Goal: Information Seeking & Learning: Compare options

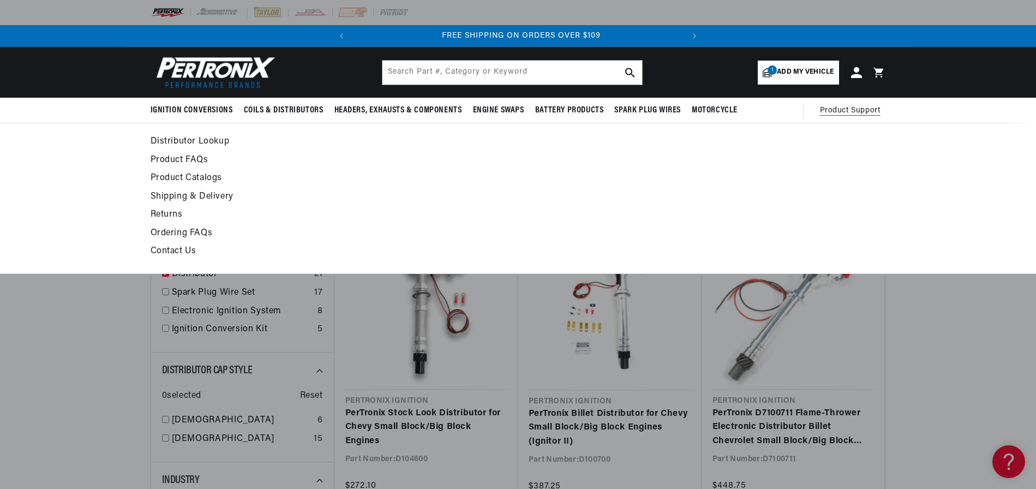
scroll to position [0, 330]
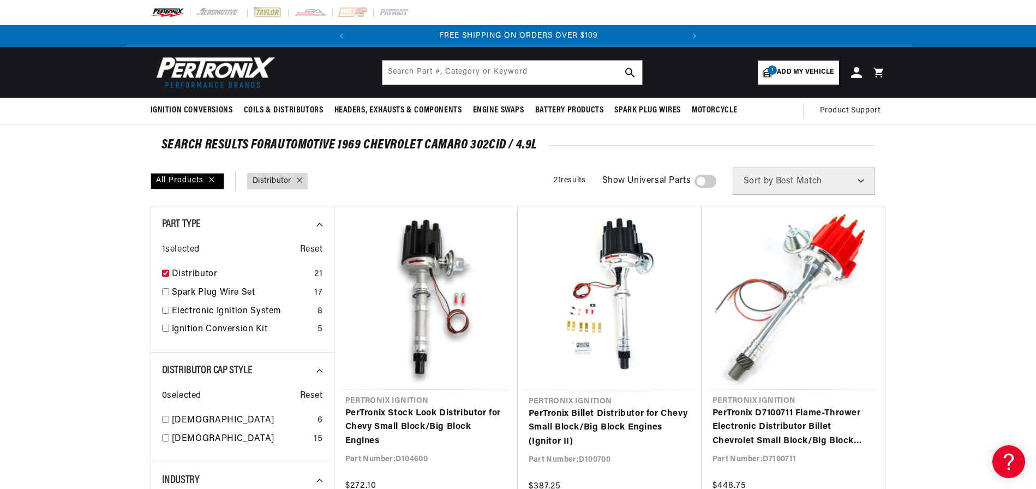
click at [784, 68] on span "Add my vehicle" at bounding box center [805, 72] width 57 height 10
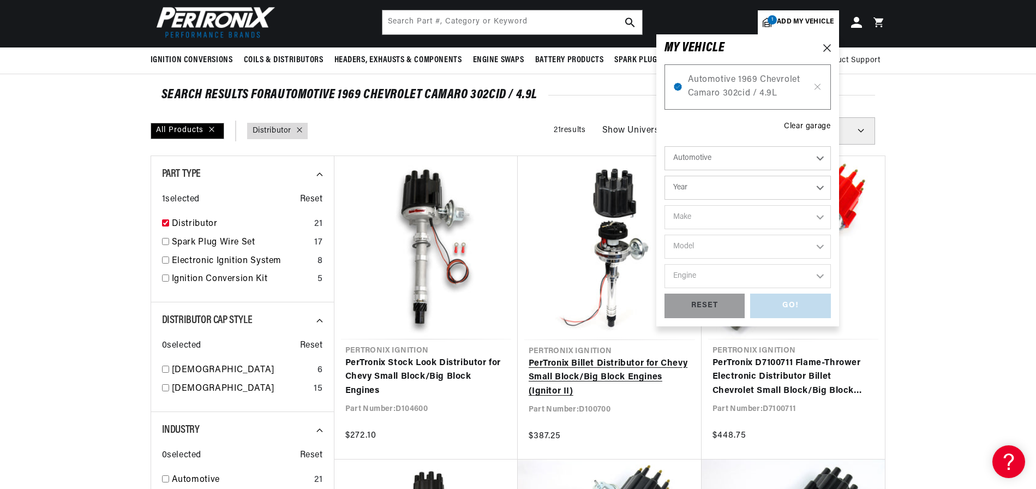
scroll to position [109, 0]
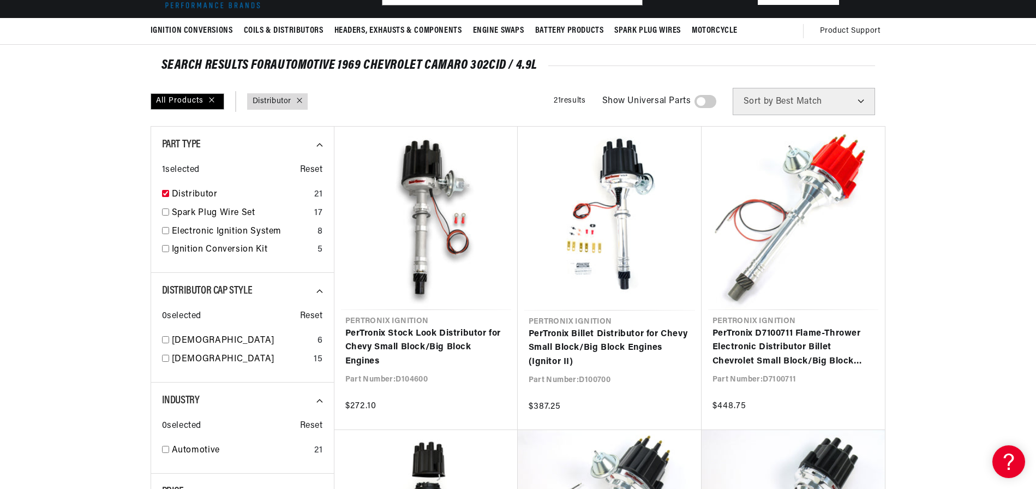
scroll to position [0, 0]
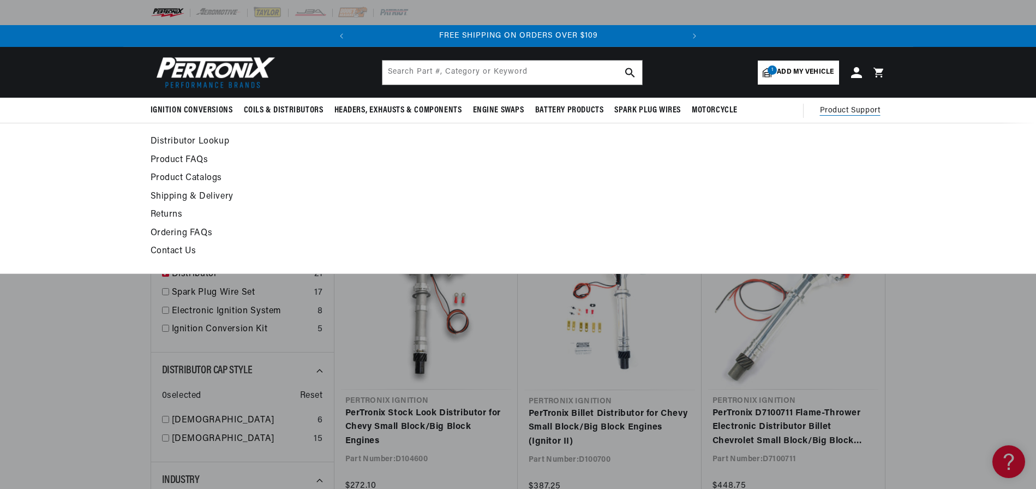
click at [852, 107] on span "Product Support" at bounding box center [850, 111] width 61 height 12
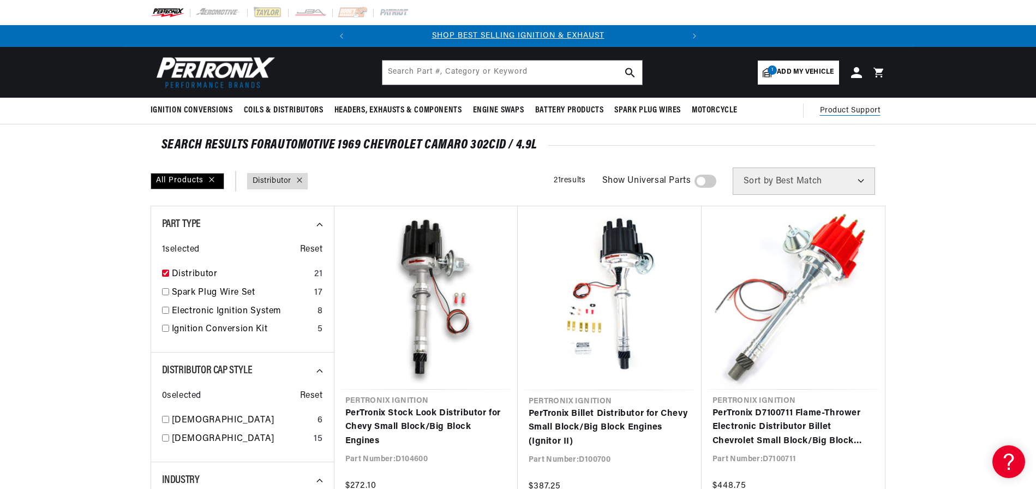
click at [852, 107] on span "Product Support" at bounding box center [850, 111] width 61 height 12
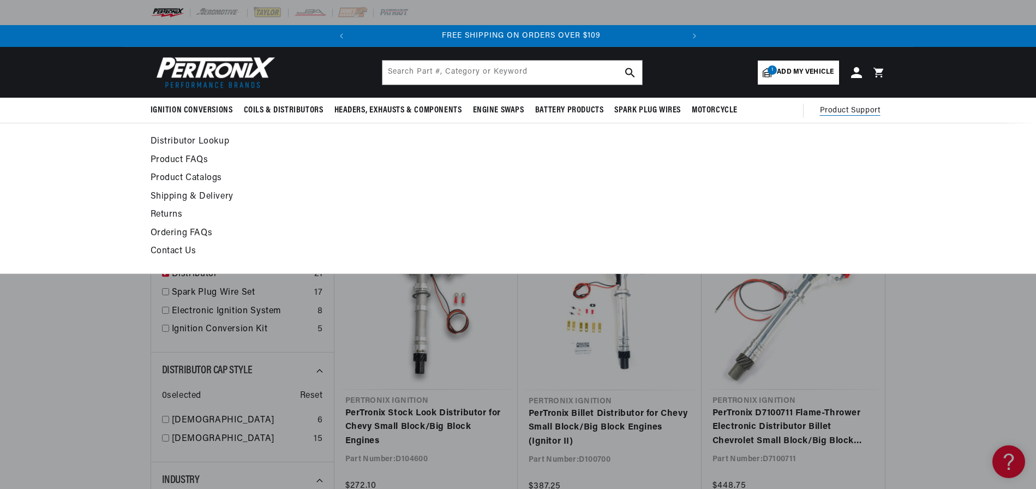
scroll to position [0, 330]
click at [828, 105] on span "Product Support" at bounding box center [850, 111] width 61 height 12
click at [839, 106] on span "Product Support" at bounding box center [850, 111] width 61 height 12
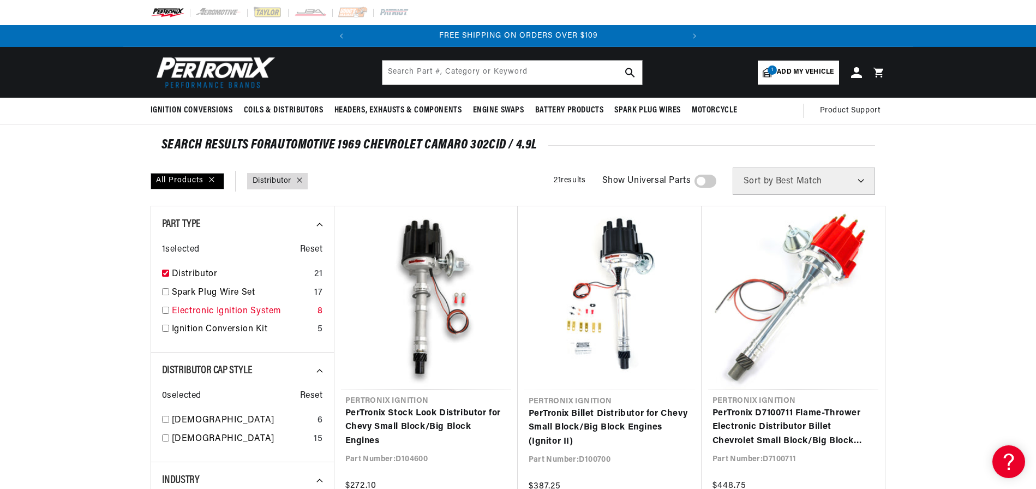
click at [166, 311] on input "checkbox" at bounding box center [165, 309] width 7 height 7
checkbox input "true"
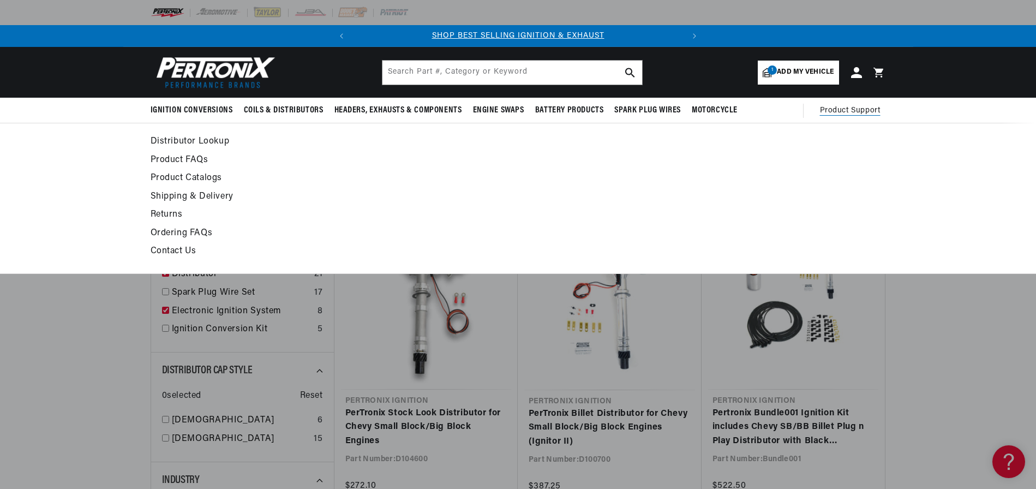
click at [840, 107] on span "Product Support" at bounding box center [850, 111] width 61 height 12
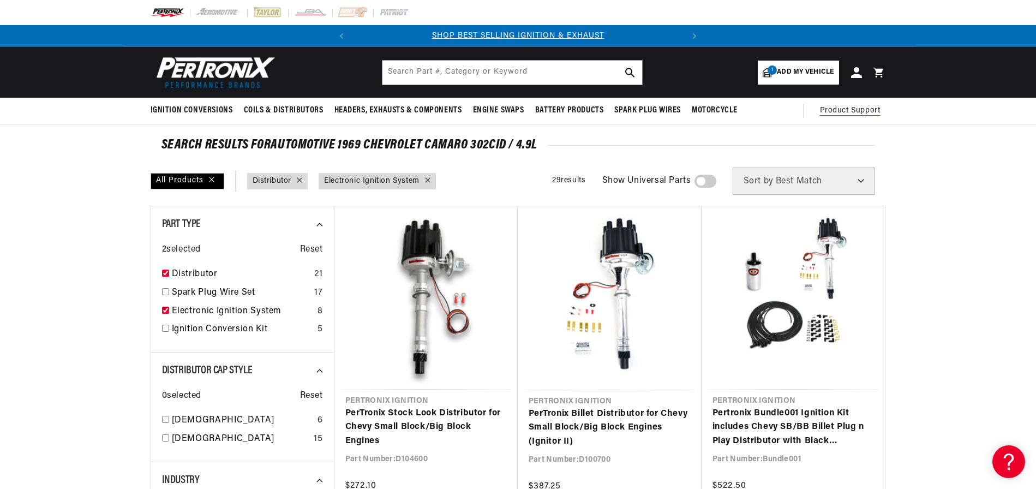
click at [839, 108] on span "Product Support" at bounding box center [850, 111] width 61 height 12
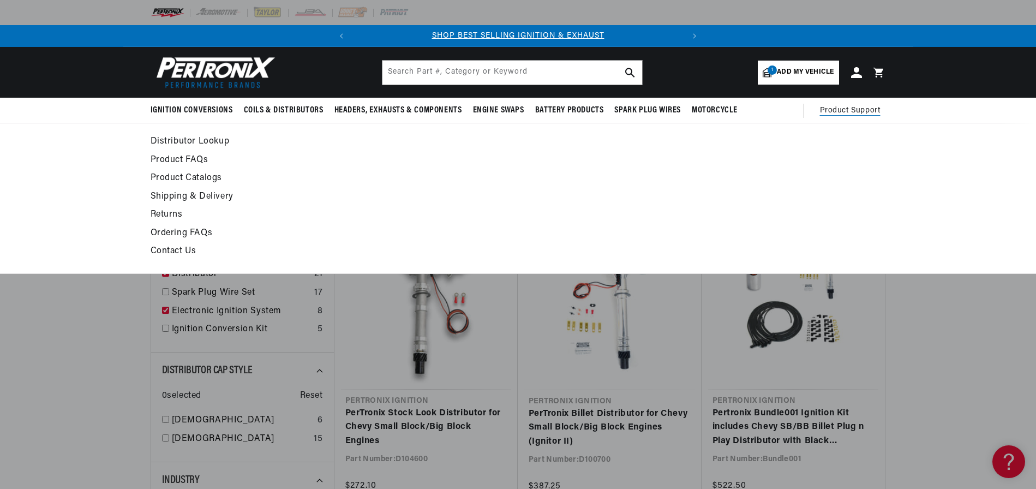
click at [171, 246] on link "Contact Us" at bounding box center [419, 251] width 536 height 15
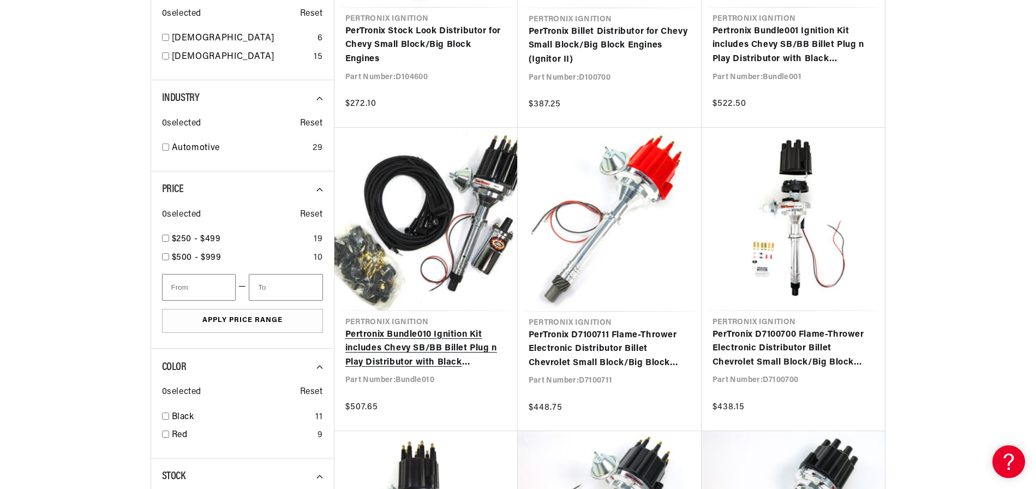
click at [413, 354] on link "Pertronix Bundle010 Ignition Kit includes Chevy SB/BB Billet Plug n Play Distri…" at bounding box center [425, 349] width 161 height 42
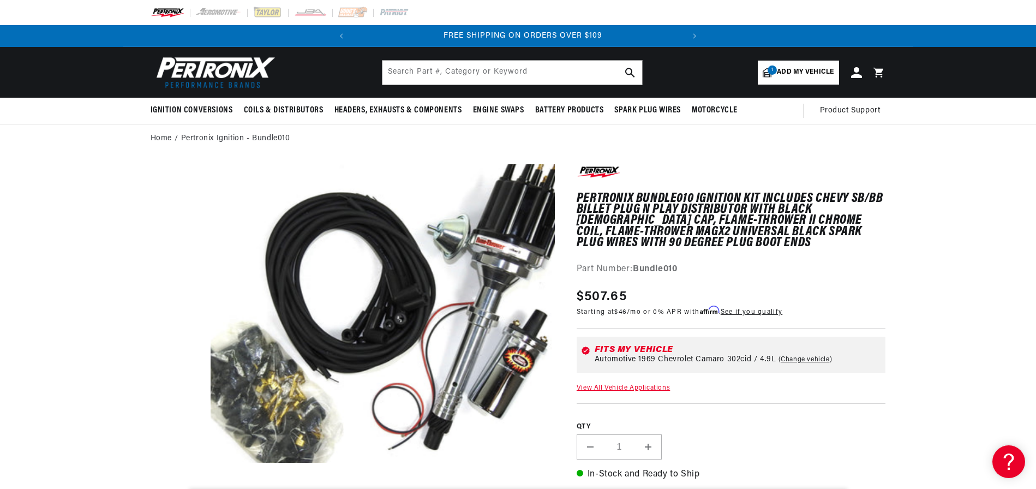
scroll to position [0, 330]
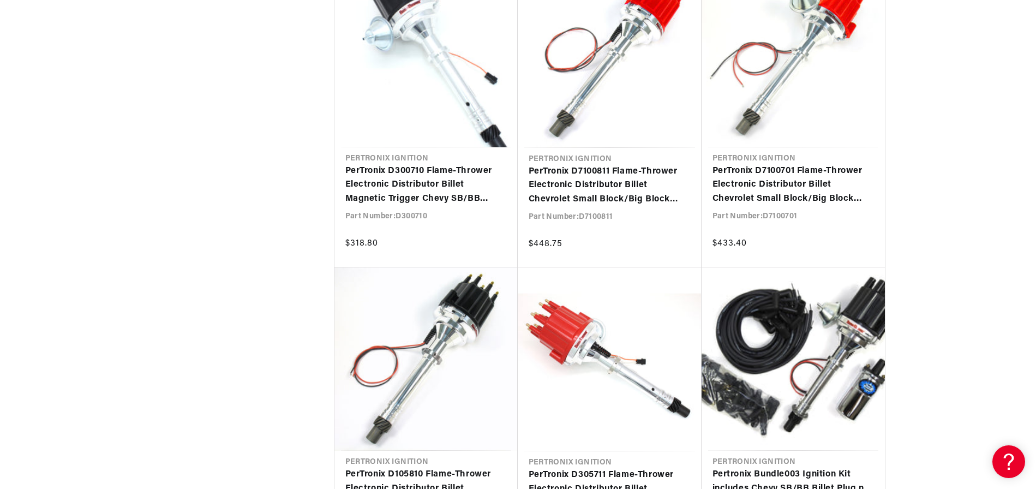
scroll to position [1963, 0]
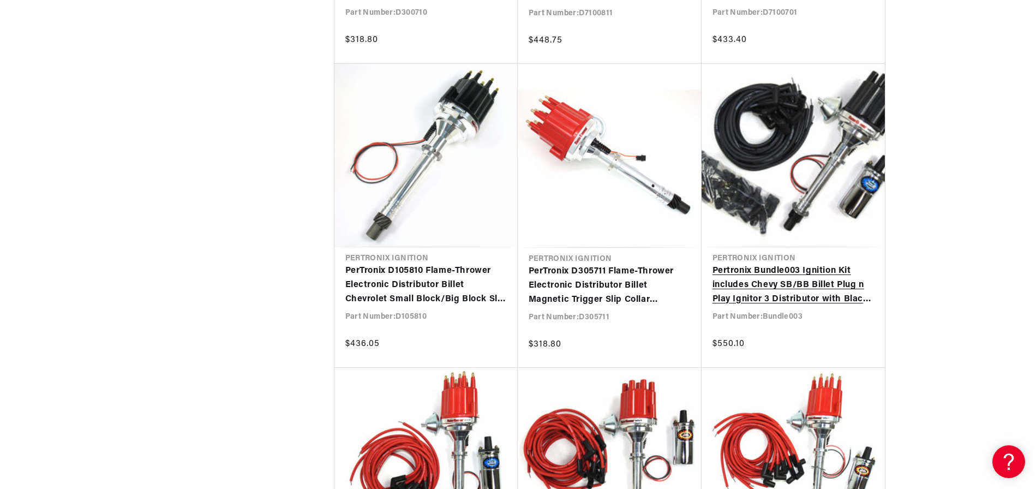
click at [761, 281] on link "Pertronix Bundle003 Ignition Kit includes Chevy SB/BB Billet Plug n Play Ignito…" at bounding box center [792, 285] width 161 height 42
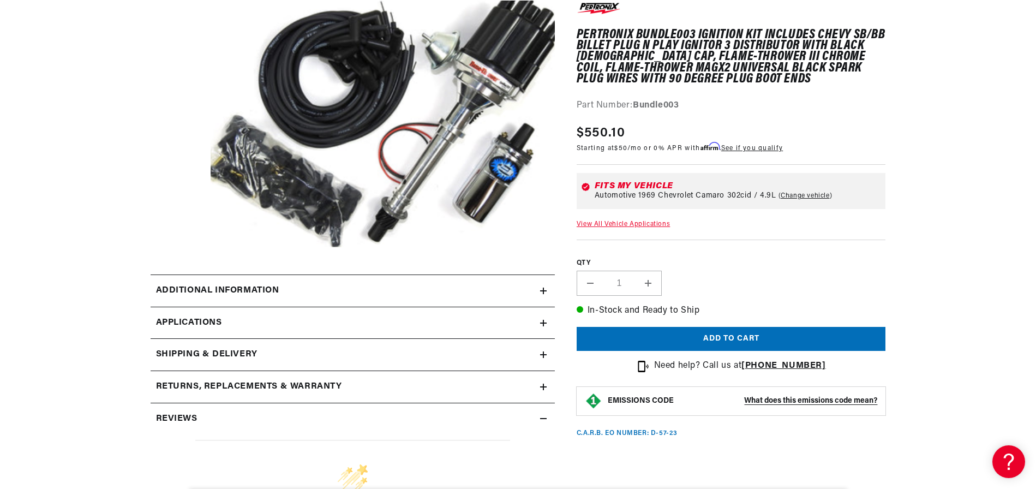
click at [263, 285] on h2 "Additional information" at bounding box center [217, 291] width 123 height 14
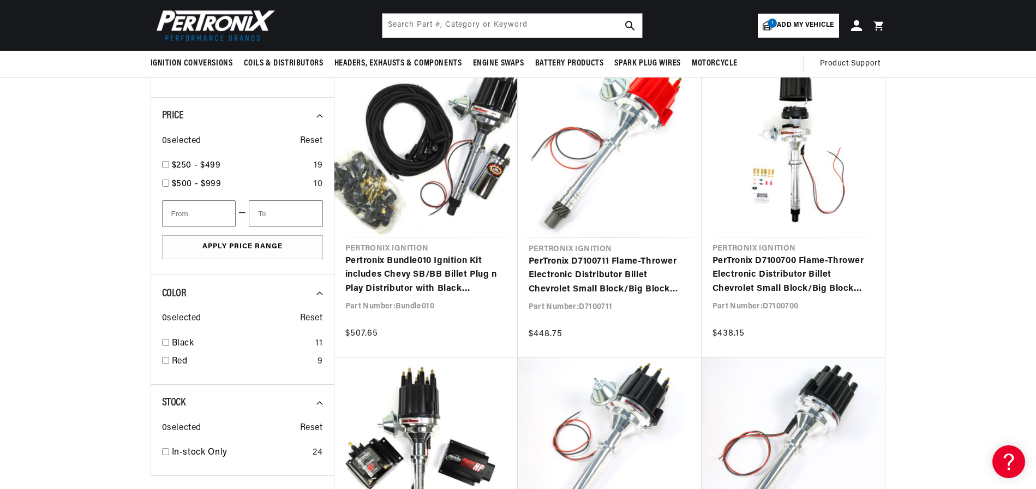
scroll to position [436, 0]
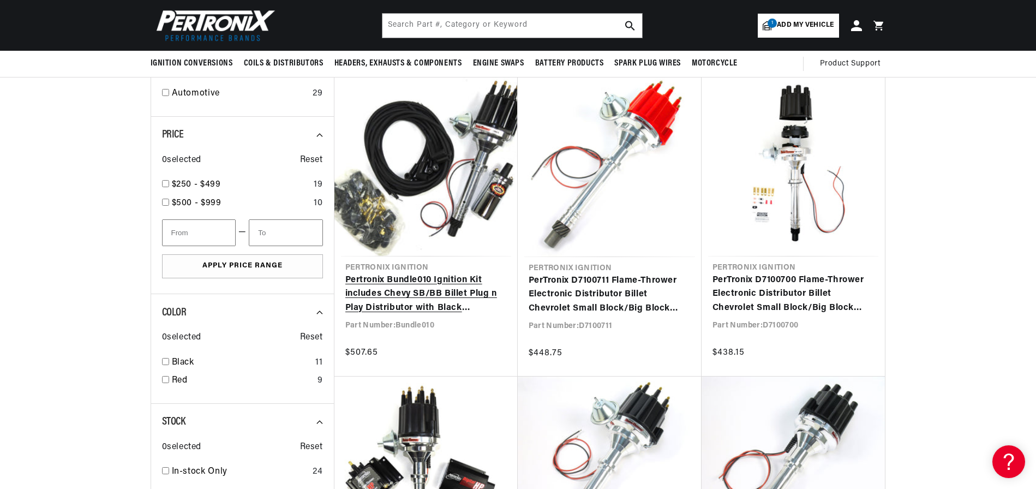
click at [447, 285] on link "Pertronix Bundle010 Ignition Kit includes Chevy SB/BB Billet Plug n Play Distri…" at bounding box center [425, 294] width 161 height 42
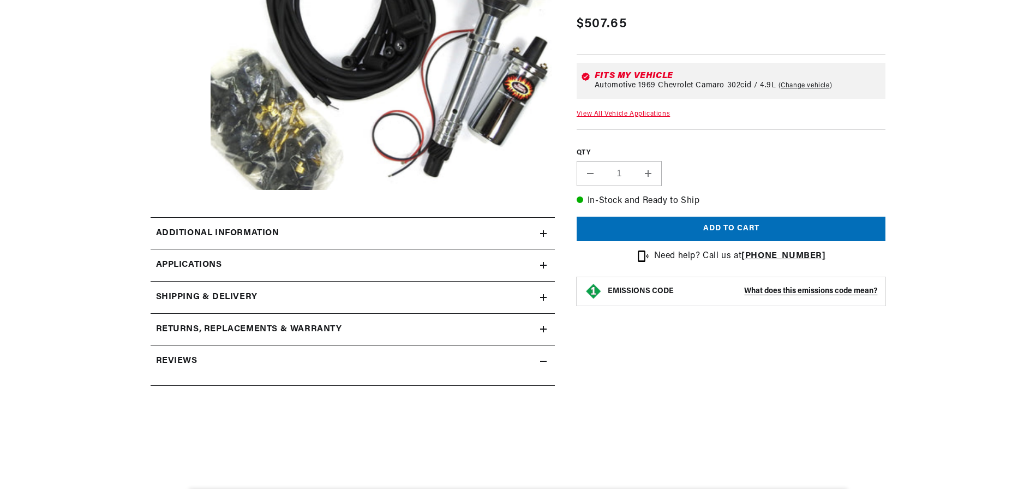
scroll to position [29, 0]
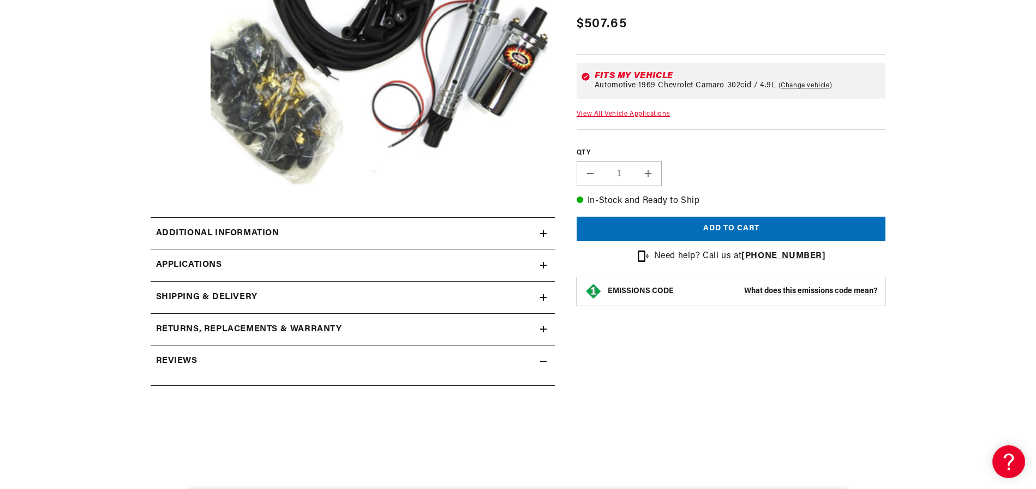
click at [243, 227] on h2 "Additional information" at bounding box center [217, 233] width 123 height 14
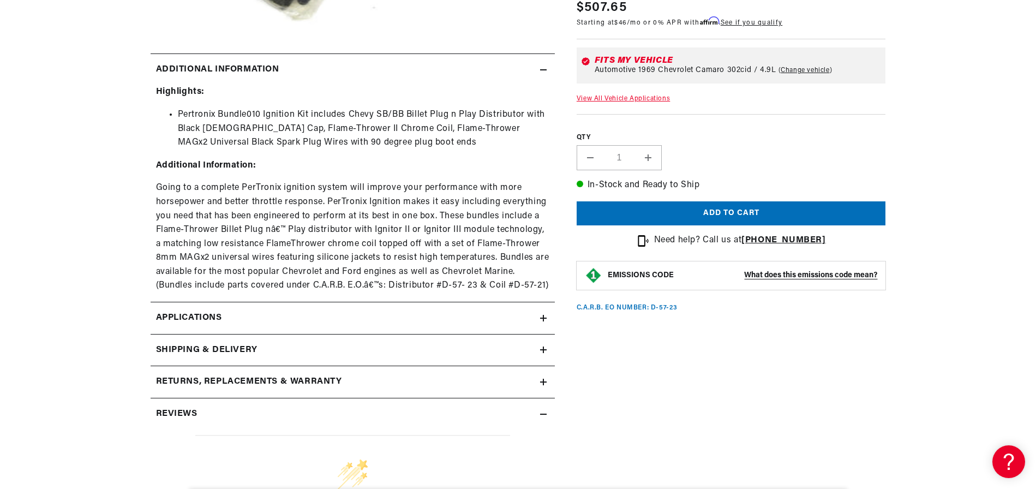
scroll to position [0, 0]
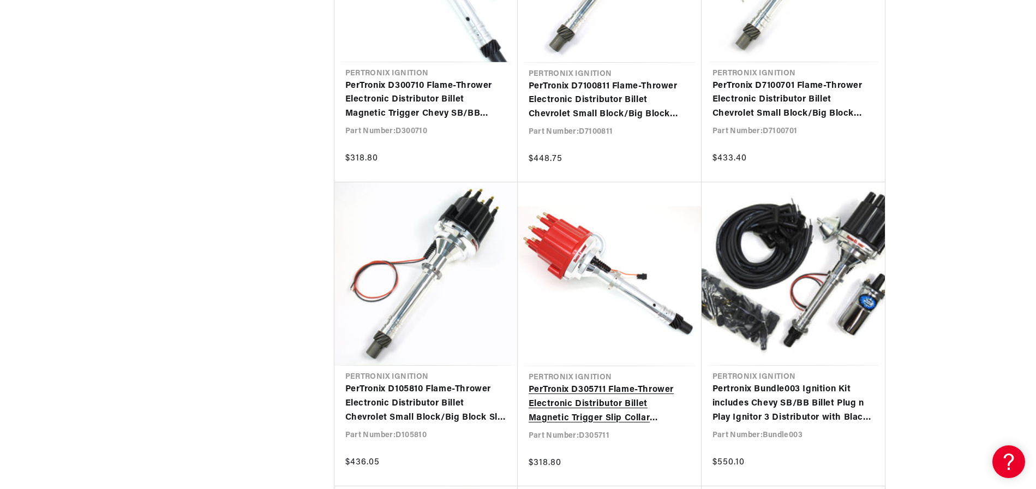
scroll to position [2018, 0]
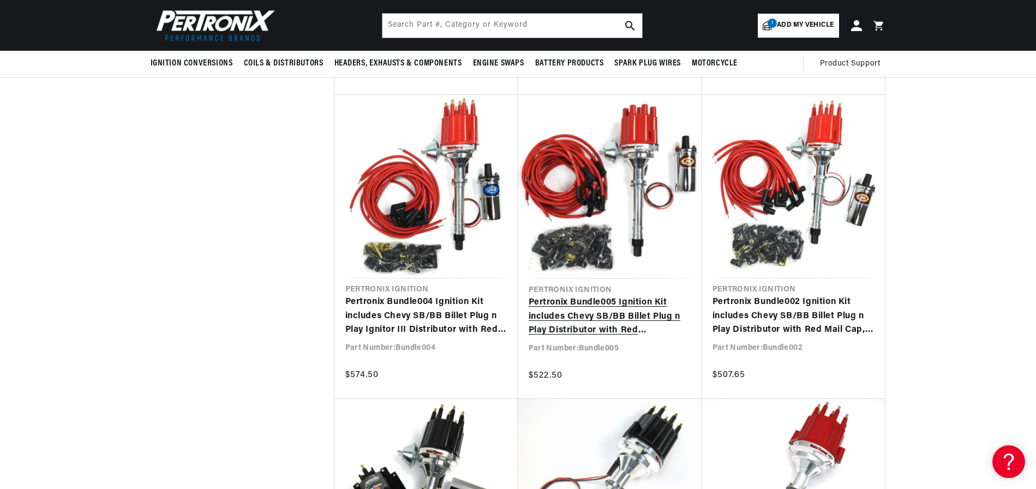
scroll to position [0, 330]
click at [598, 315] on link "Pertronix Bundle005 Ignition Kit includes Chevy SB/BB Billet Plug n Play Distri…" at bounding box center [609, 317] width 162 height 42
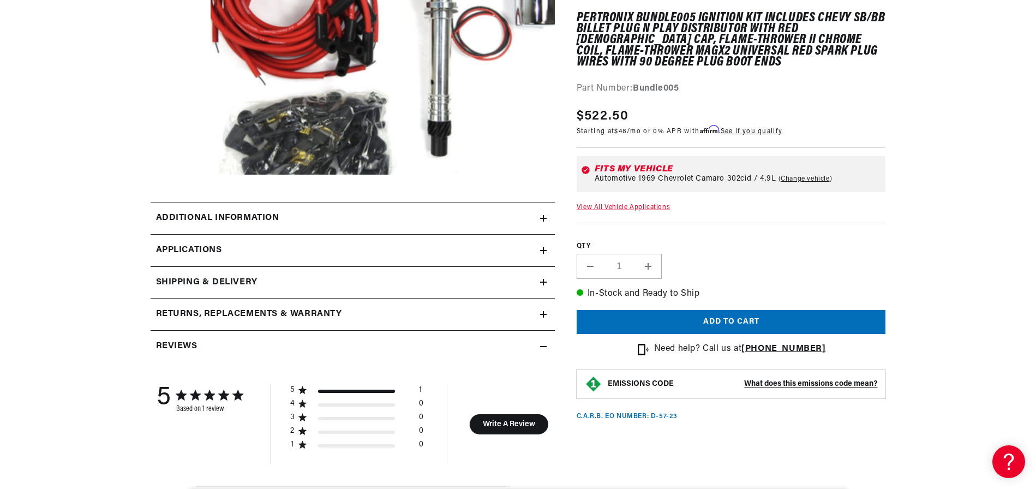
scroll to position [327, 0]
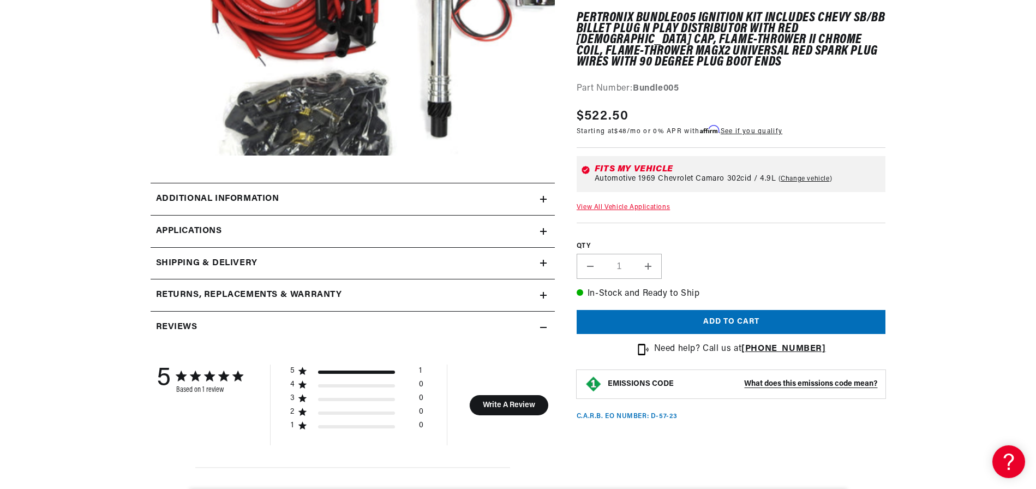
click at [269, 196] on h2 "Additional information" at bounding box center [217, 199] width 123 height 14
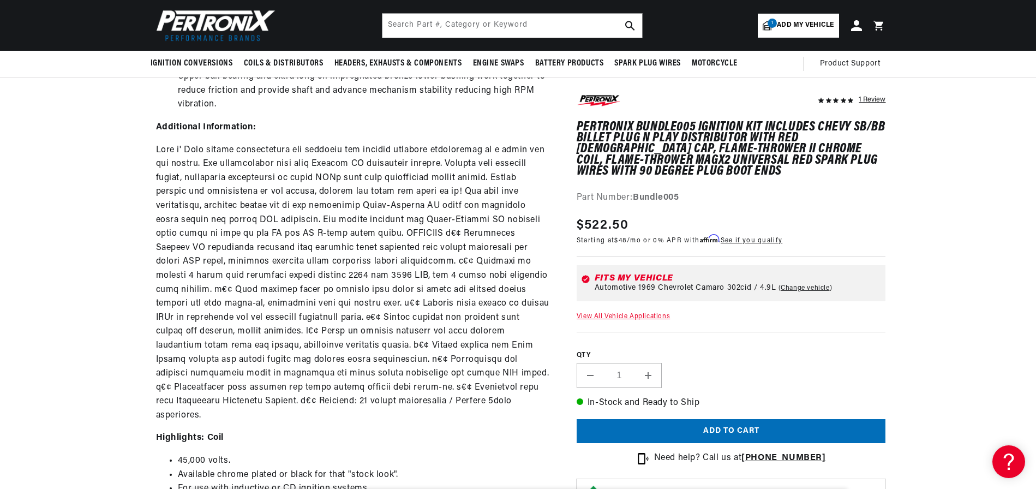
scroll to position [436, 0]
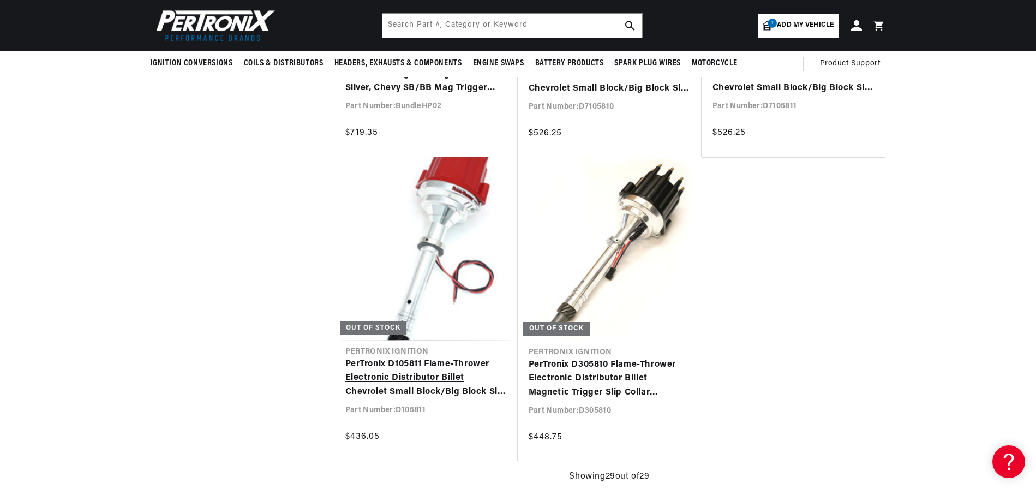
scroll to position [0, 330]
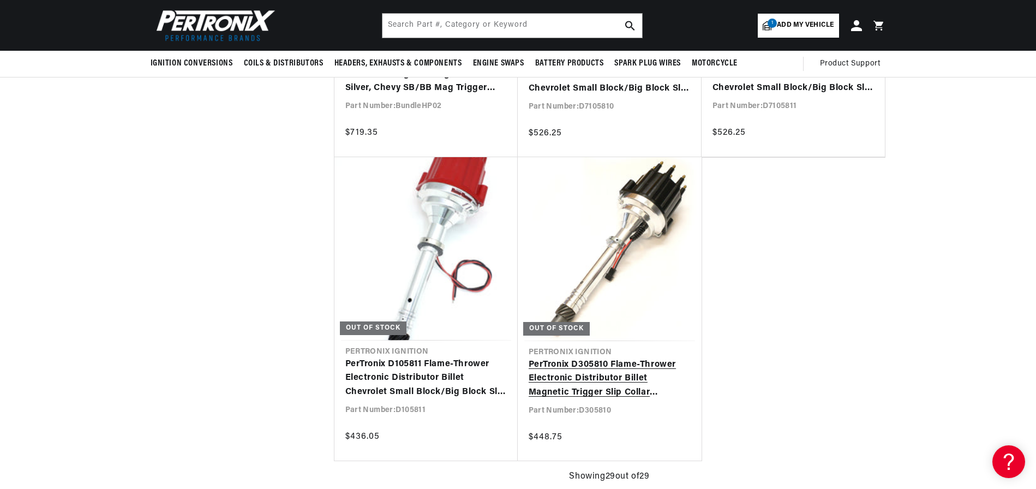
click at [586, 379] on link "PerTronix D305810 Flame-Thrower Electronic Distributor Billet Magnetic Trigger …" at bounding box center [609, 379] width 162 height 42
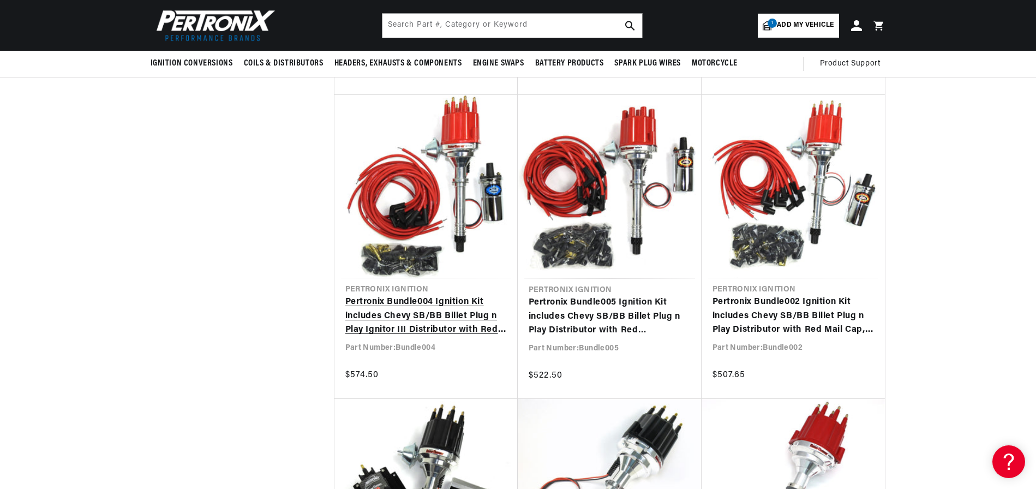
click at [409, 314] on link "Pertronix Bundle004 Ignition Kit includes Chevy SB/BB Billet Plug n Play Ignito…" at bounding box center [425, 316] width 161 height 42
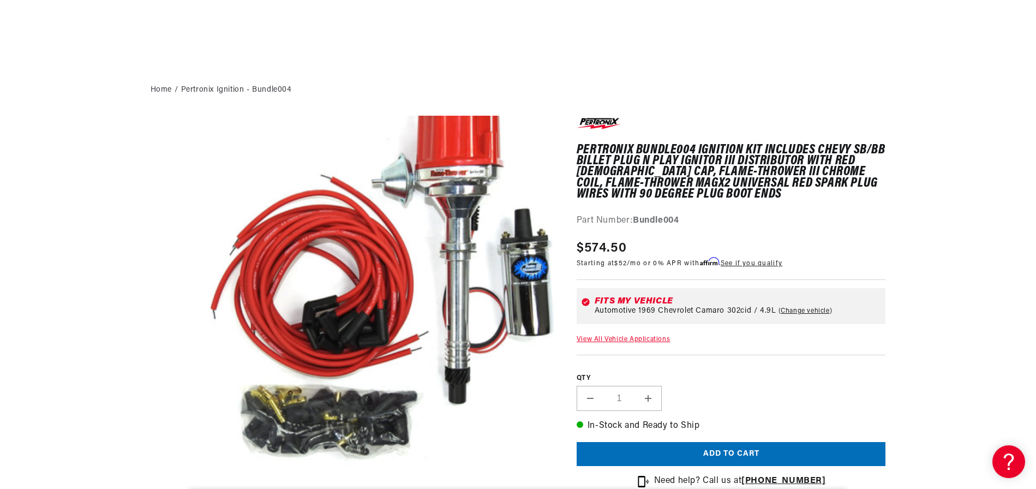
scroll to position [273, 0]
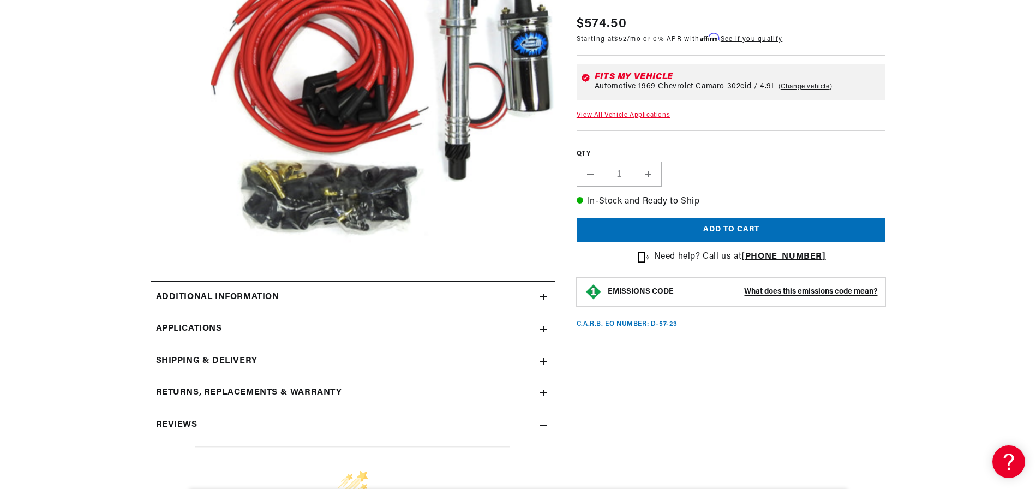
click at [260, 296] on h2 "Additional information" at bounding box center [217, 297] width 123 height 14
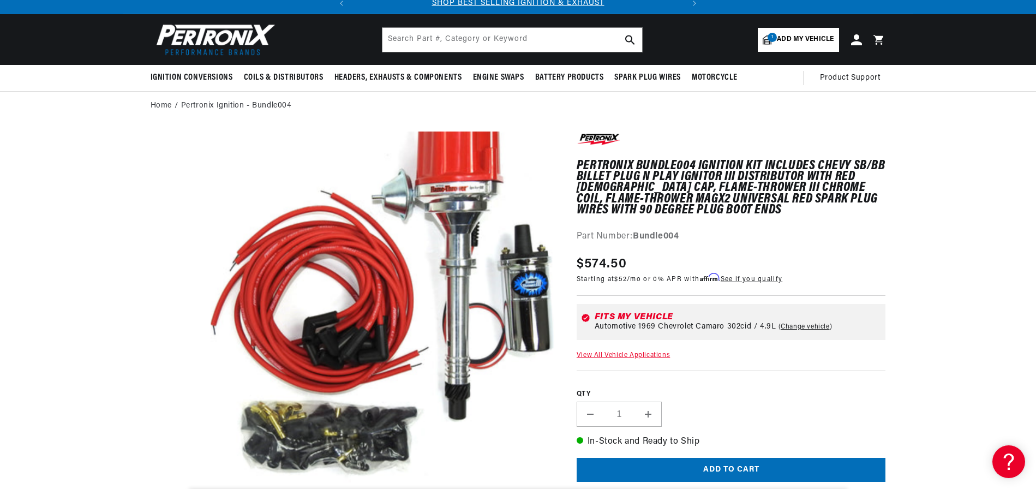
scroll to position [0, 0]
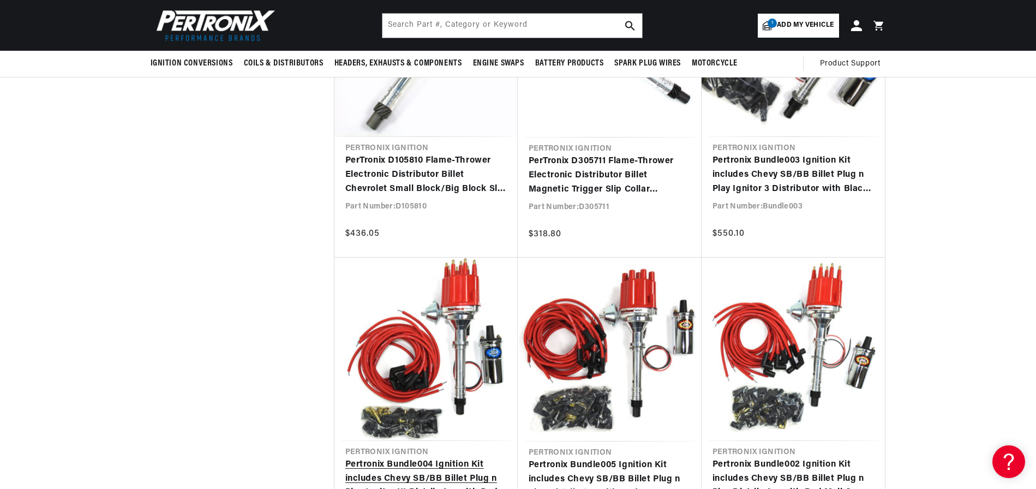
scroll to position [1963, 0]
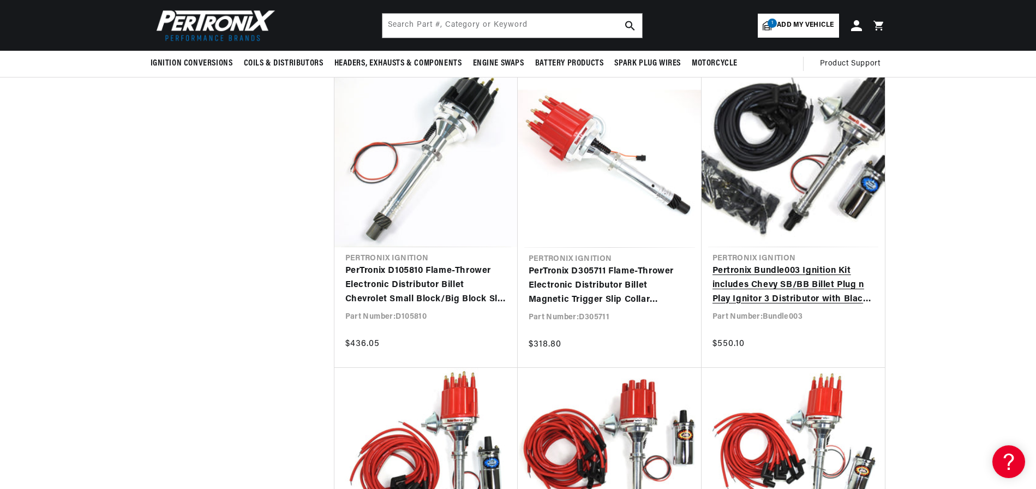
click at [783, 274] on link "Pertronix Bundle003 Ignition Kit includes Chevy SB/BB Billet Plug n Play Ignito…" at bounding box center [792, 285] width 161 height 42
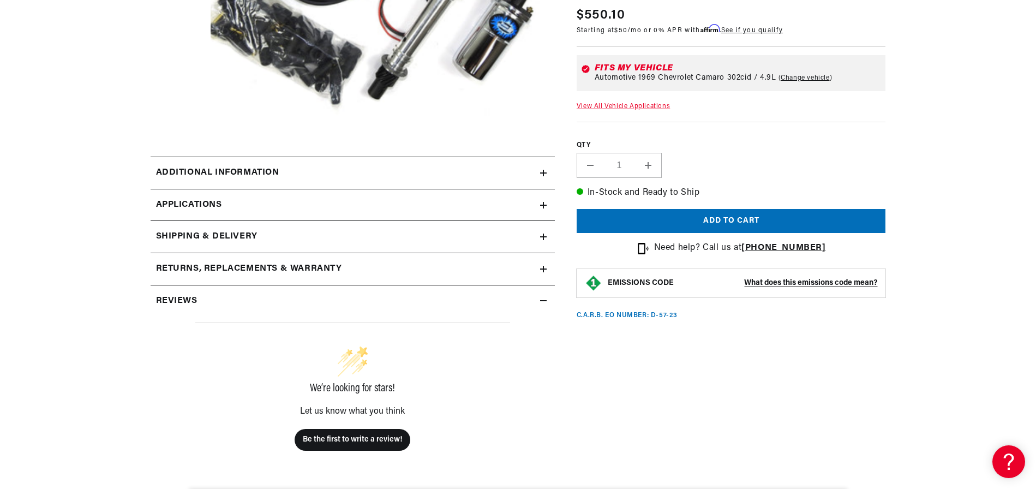
scroll to position [327, 0]
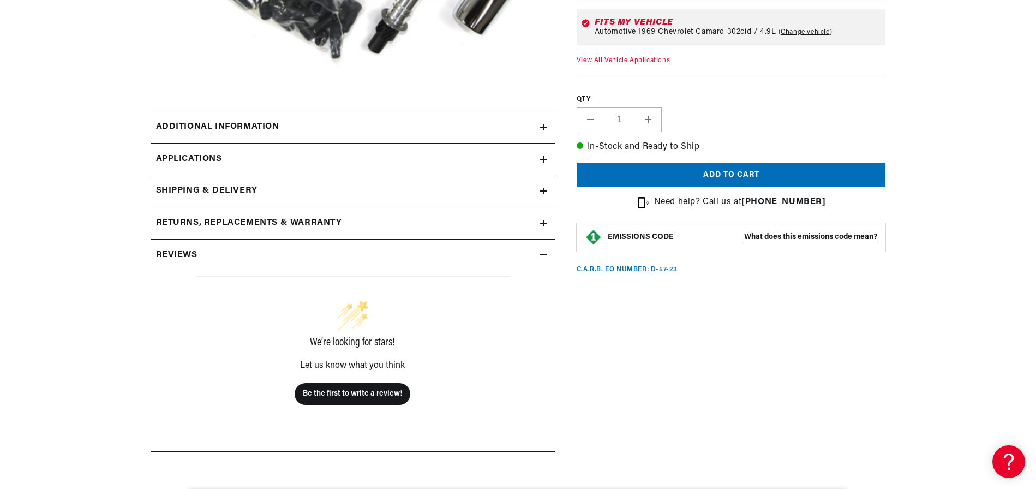
click at [196, 155] on span "Applications" at bounding box center [189, 159] width 66 height 14
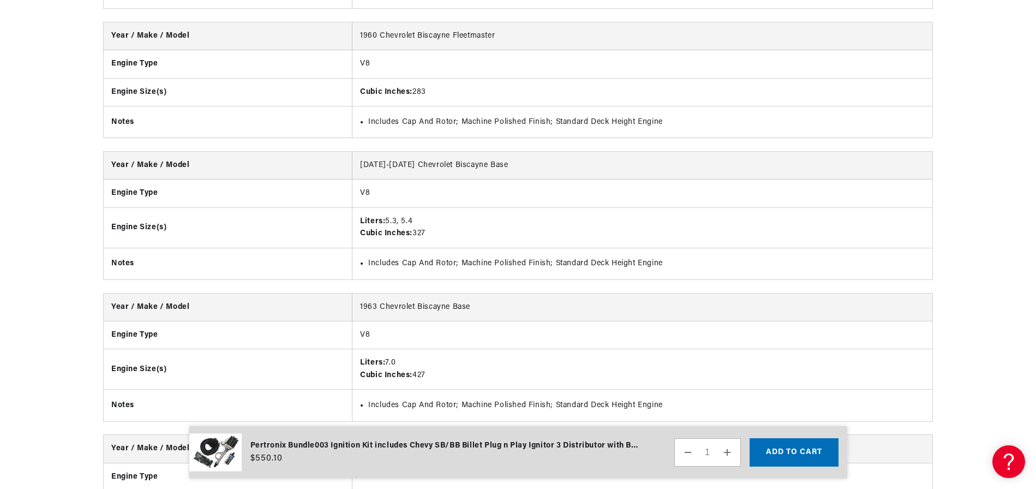
scroll to position [1231, 0]
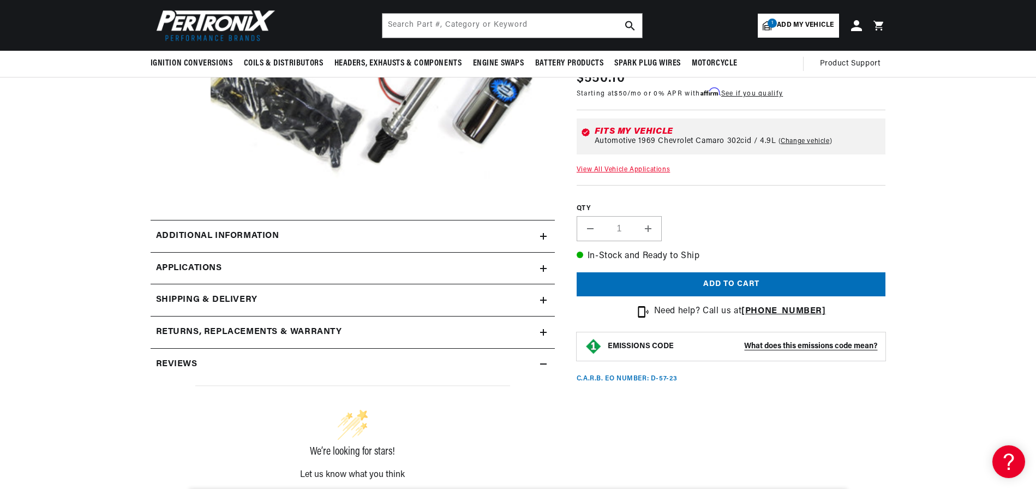
click at [248, 231] on h2 "Additional information" at bounding box center [217, 236] width 123 height 14
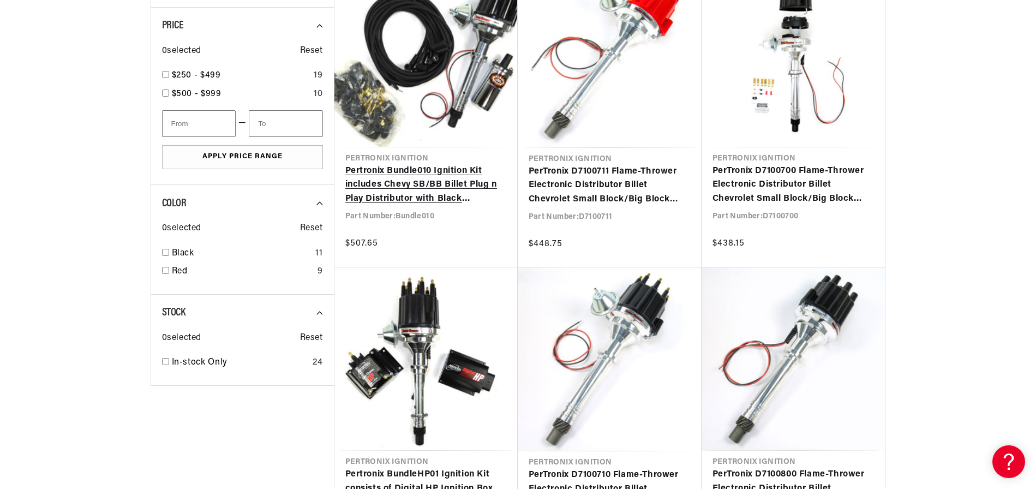
scroll to position [0, 330]
click at [448, 184] on link "Pertronix Bundle010 Ignition Kit includes Chevy SB/BB Billet Plug n Play Distri…" at bounding box center [425, 185] width 161 height 42
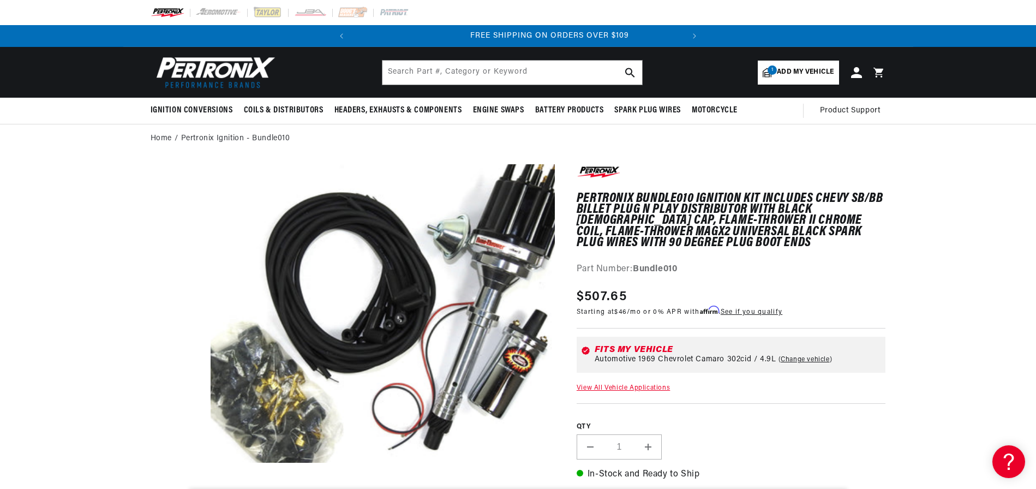
scroll to position [0, 330]
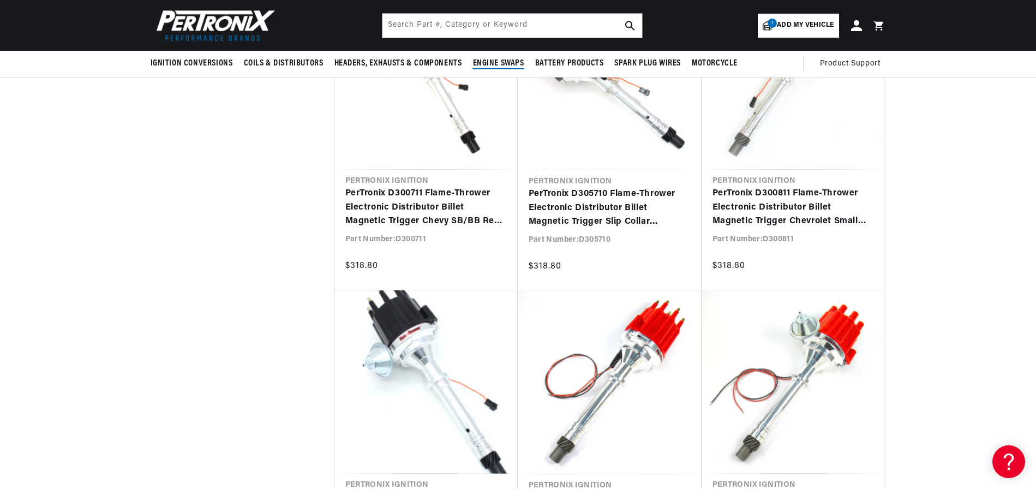
scroll to position [1363, 0]
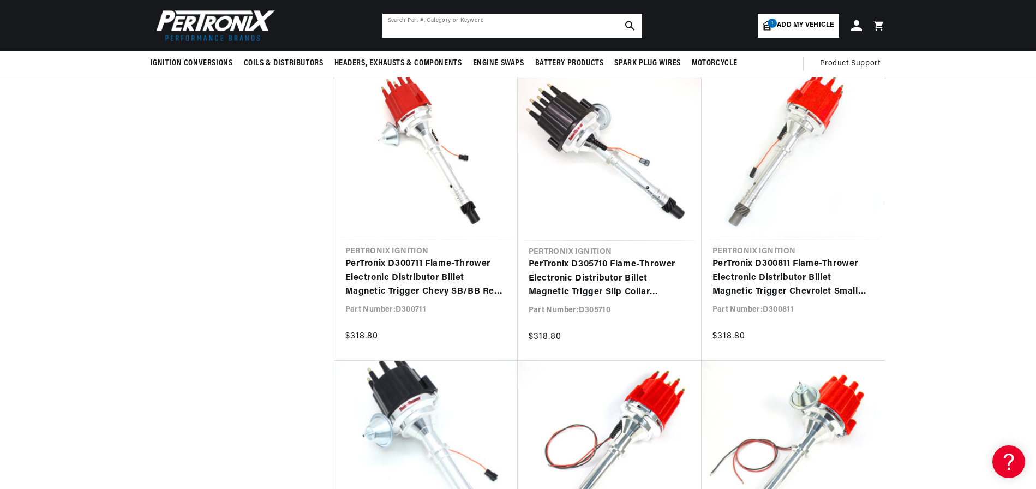
click at [447, 26] on input "text" at bounding box center [512, 26] width 260 height 24
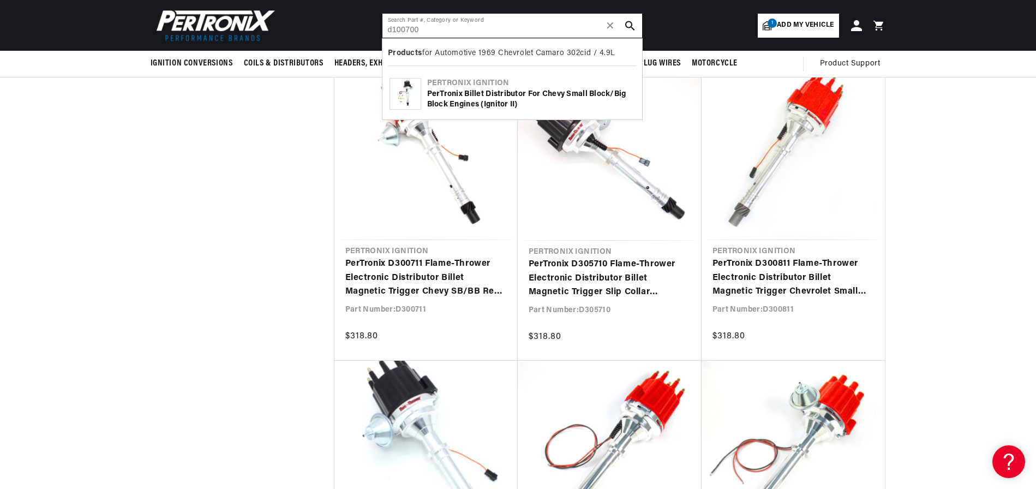
type input "d100700"
checkbox input "false"
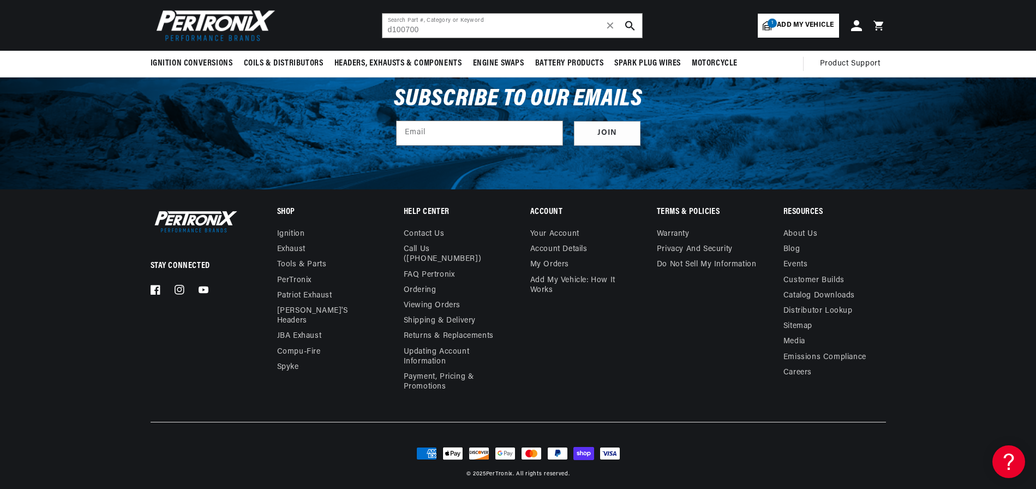
click at [626, 25] on icon "search button" at bounding box center [630, 26] width 10 height 10
checkbox input "true"
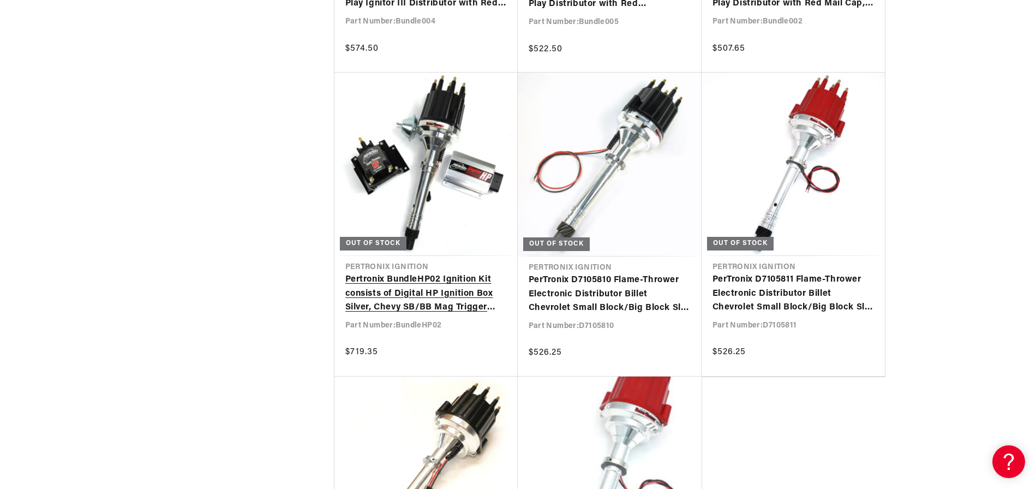
scroll to position [0, 330]
click at [400, 284] on link "Pertronix BundleHP02 Ignition Kit consists of Digital HP Ignition Box Silver, C…" at bounding box center [425, 294] width 161 height 42
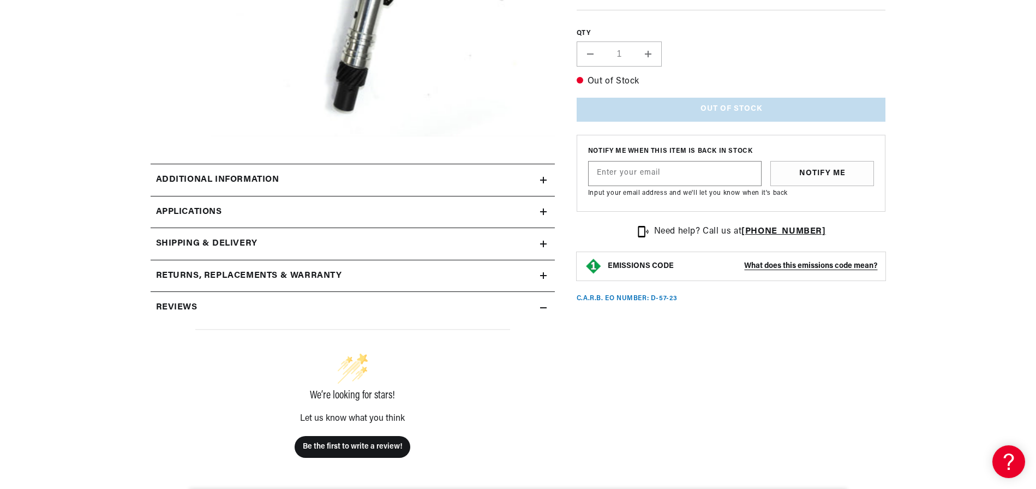
scroll to position [0, 330]
click at [241, 175] on h2 "Additional information" at bounding box center [217, 180] width 123 height 14
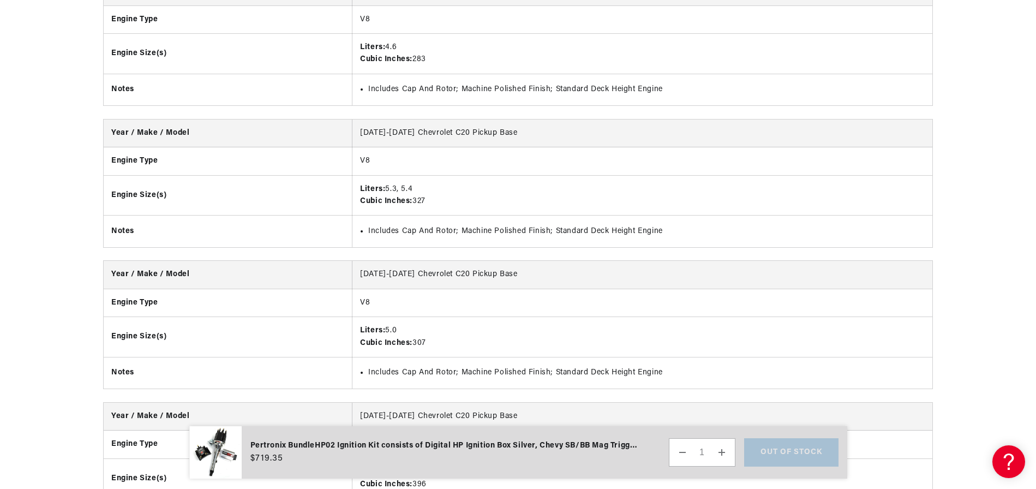
scroll to position [0, 0]
